Goal: Transaction & Acquisition: Subscribe to service/newsletter

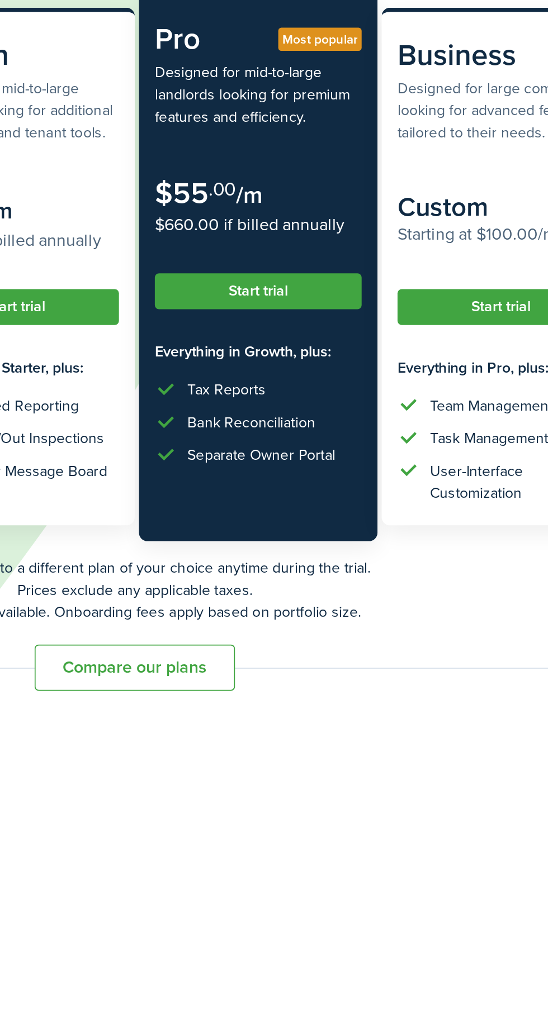
click at [375, 300] on button "Start trial" at bounding box center [339, 309] width 110 height 19
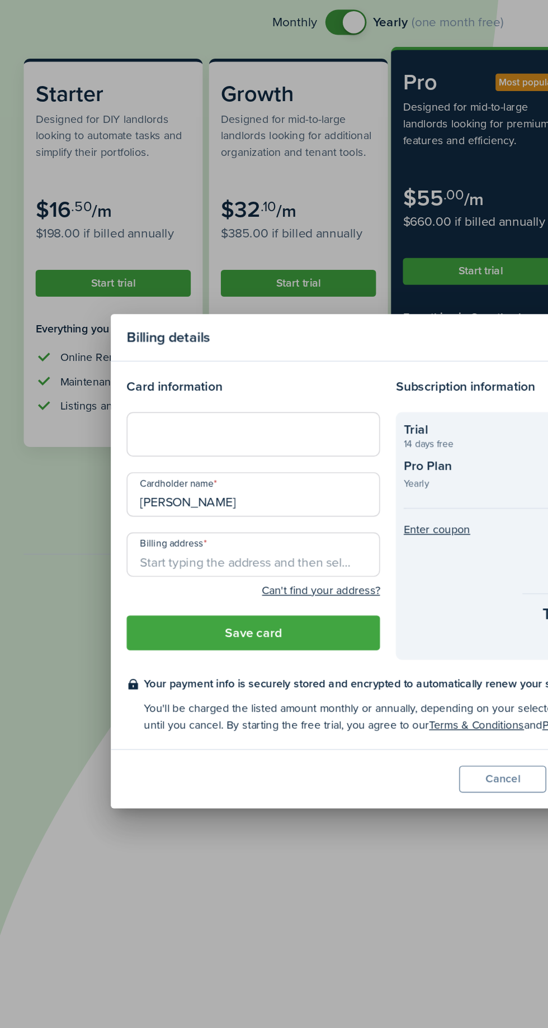
click at [125, 440] on loading-skeleton at bounding box center [178, 424] width 179 height 31
click at [96, 440] on loading-skeleton at bounding box center [178, 424] width 179 height 31
click at [180, 483] on input "[PERSON_NAME]" at bounding box center [178, 467] width 179 height 31
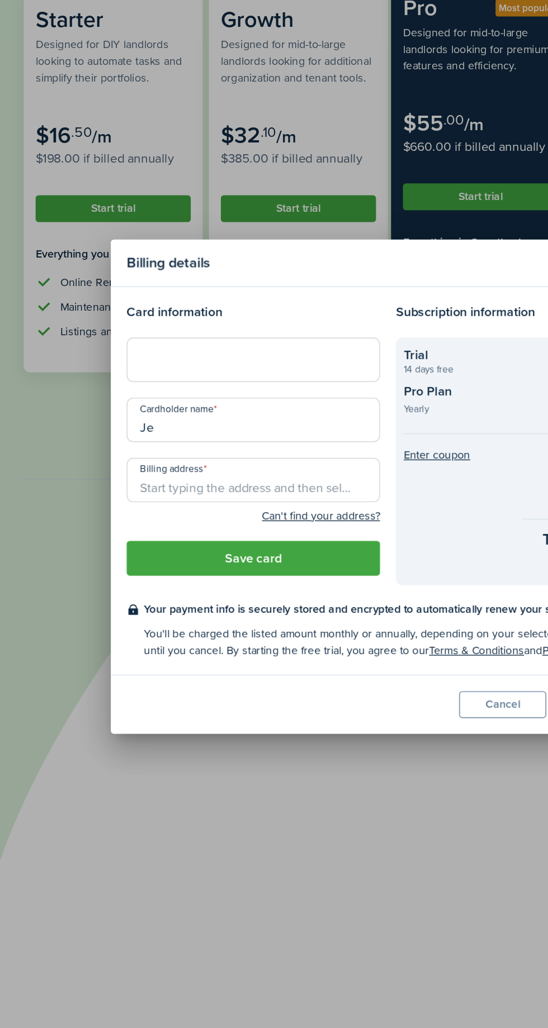
type input "J"
type input "[PERSON_NAME]"
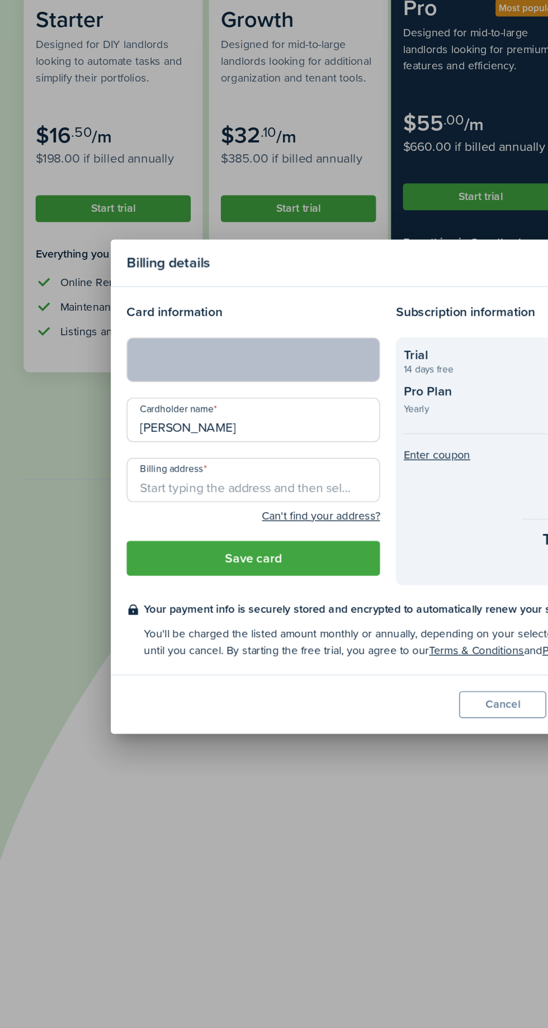
click at [148, 417] on div at bounding box center [178, 424] width 179 height 31
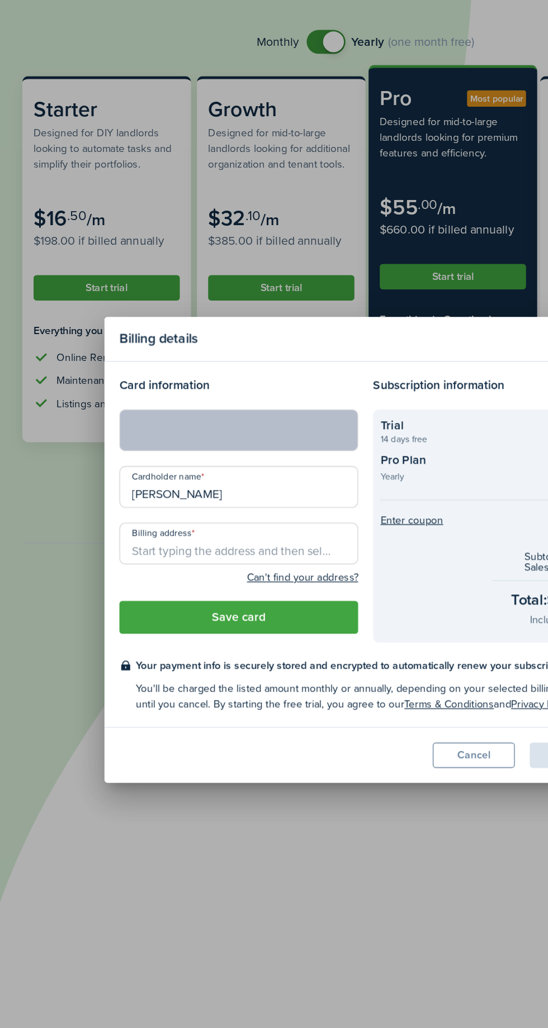
click at [205, 518] on input "Billing address" at bounding box center [178, 509] width 179 height 31
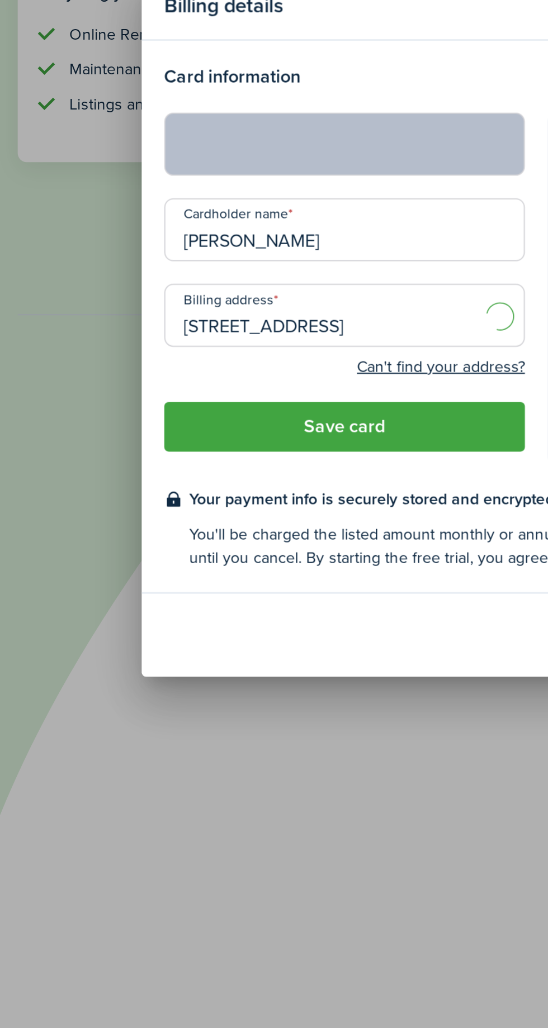
click at [200, 521] on input "[STREET_ADDRESS]" at bounding box center [178, 509] width 179 height 31
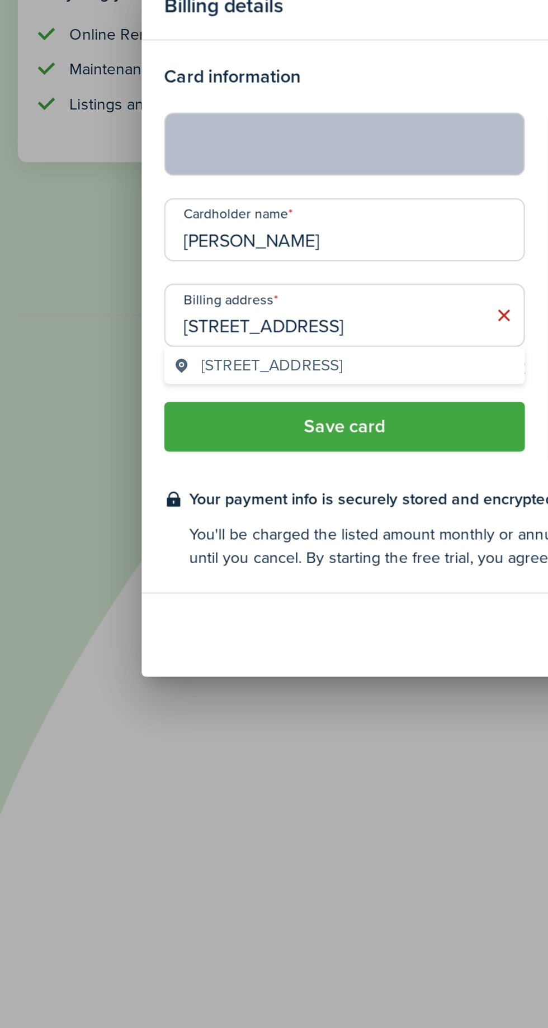
click at [120, 528] on div "[STREET_ADDRESS]" at bounding box center [178, 534] width 179 height 18
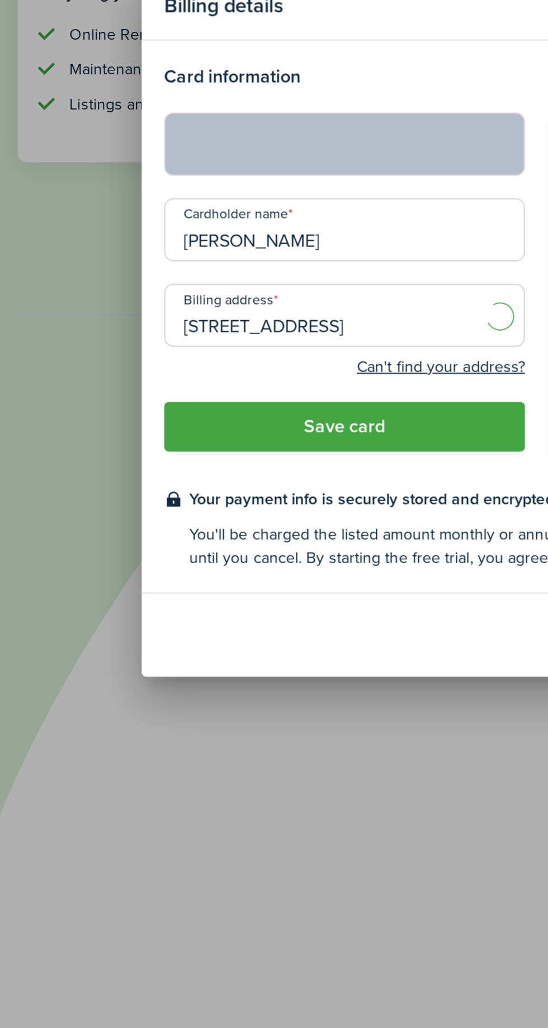
type input "[STREET_ADDRESS]"
click at [130, 573] on button "Save card" at bounding box center [178, 565] width 179 height 25
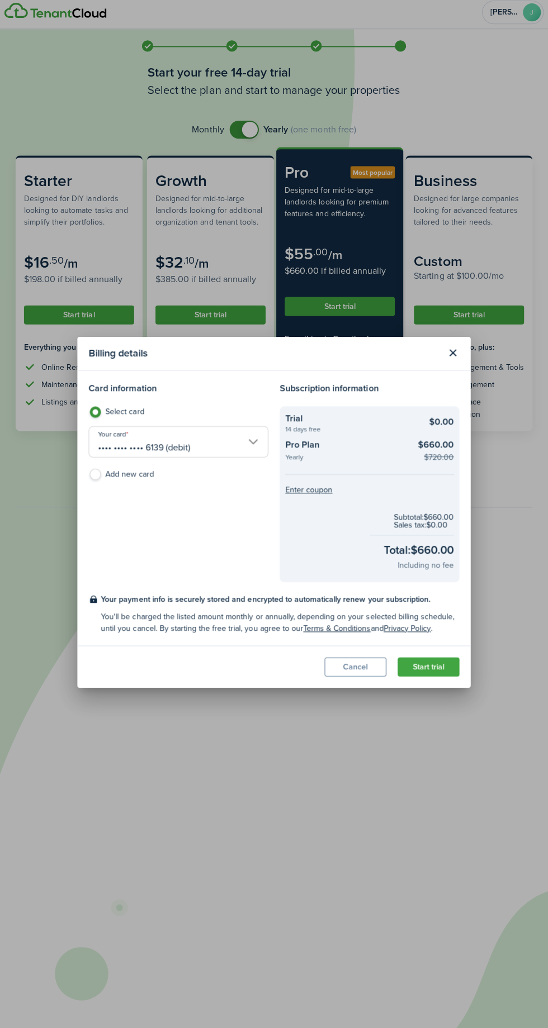
click at [444, 671] on button "Start trial" at bounding box center [427, 668] width 61 height 19
